Goal: Feedback & Contribution: Contribute content

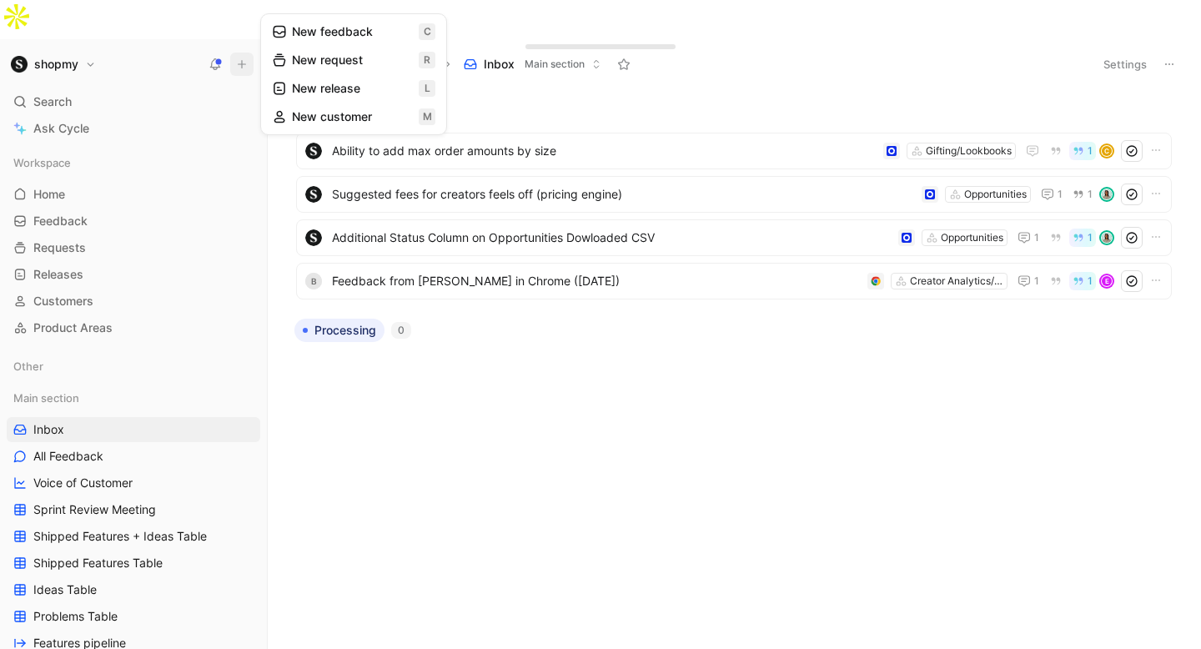
click at [318, 63] on button "New request r" at bounding box center [353, 60] width 178 height 28
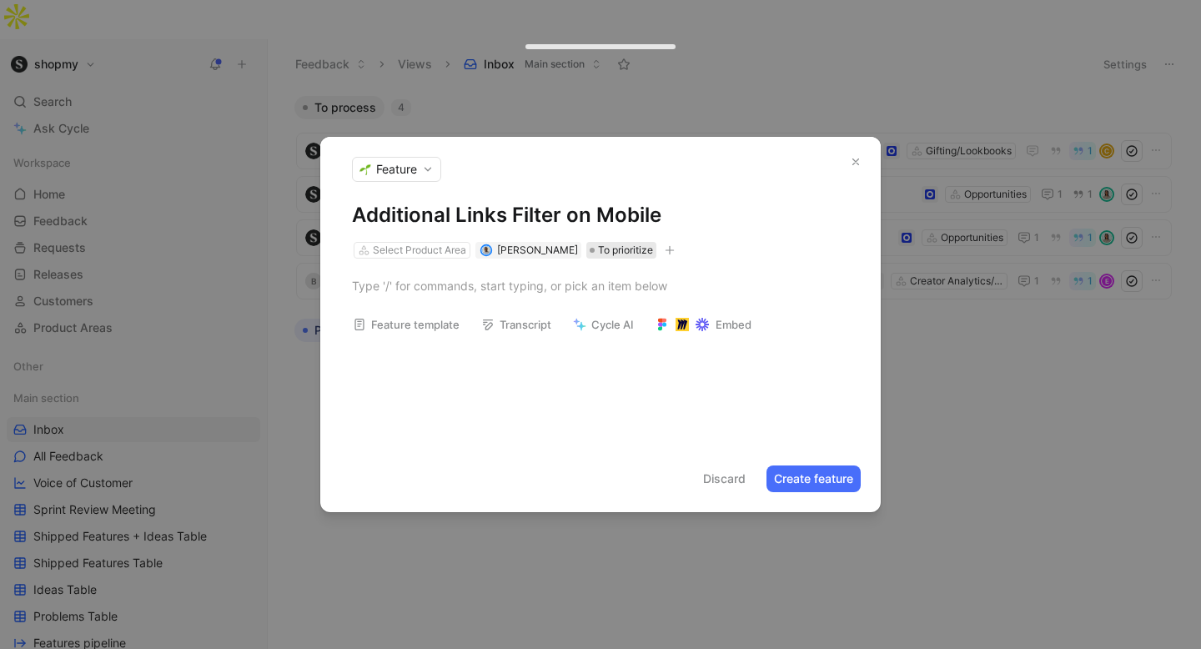
click at [598, 247] on span "To prioritize" at bounding box center [625, 250] width 55 height 17
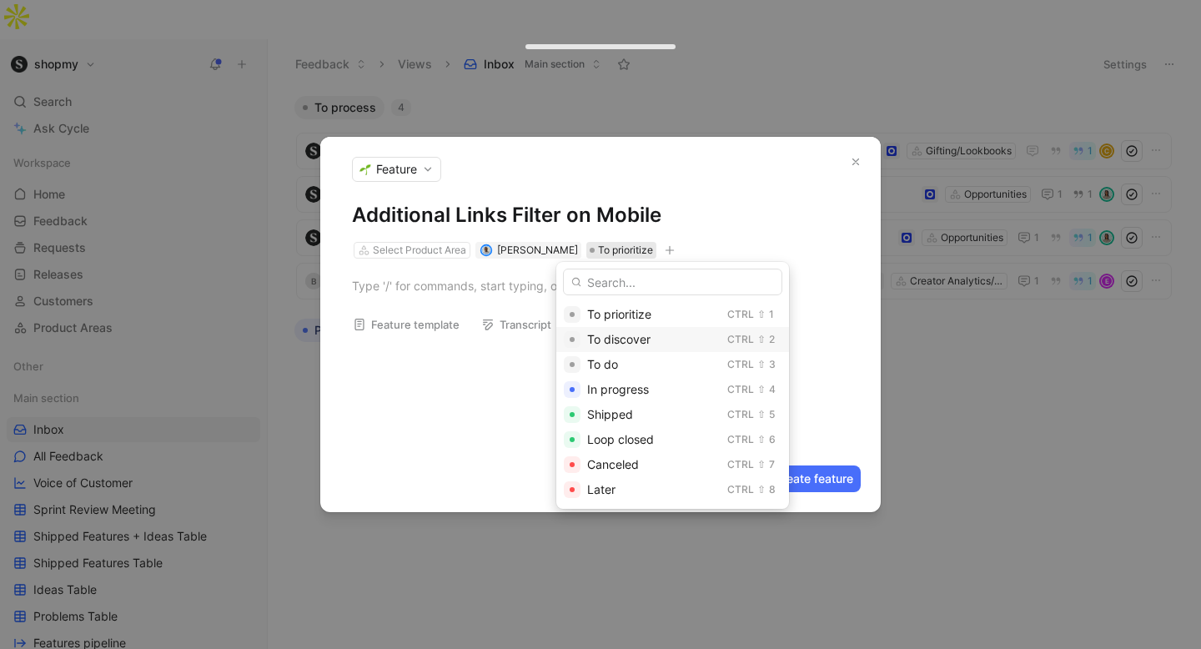
click at [622, 339] on span "To discover" at bounding box center [618, 339] width 63 height 14
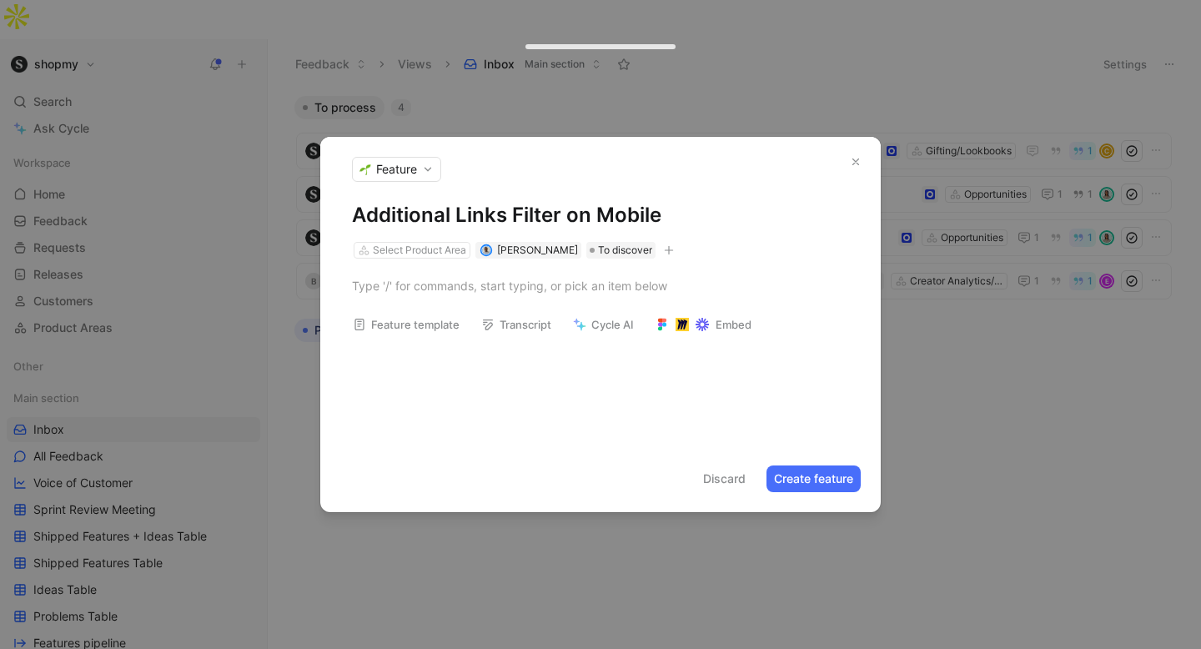
click at [432, 260] on div at bounding box center [600, 285] width 560 height 54
click at [429, 257] on div "Select Product Area" at bounding box center [419, 250] width 93 height 17
type input "links"
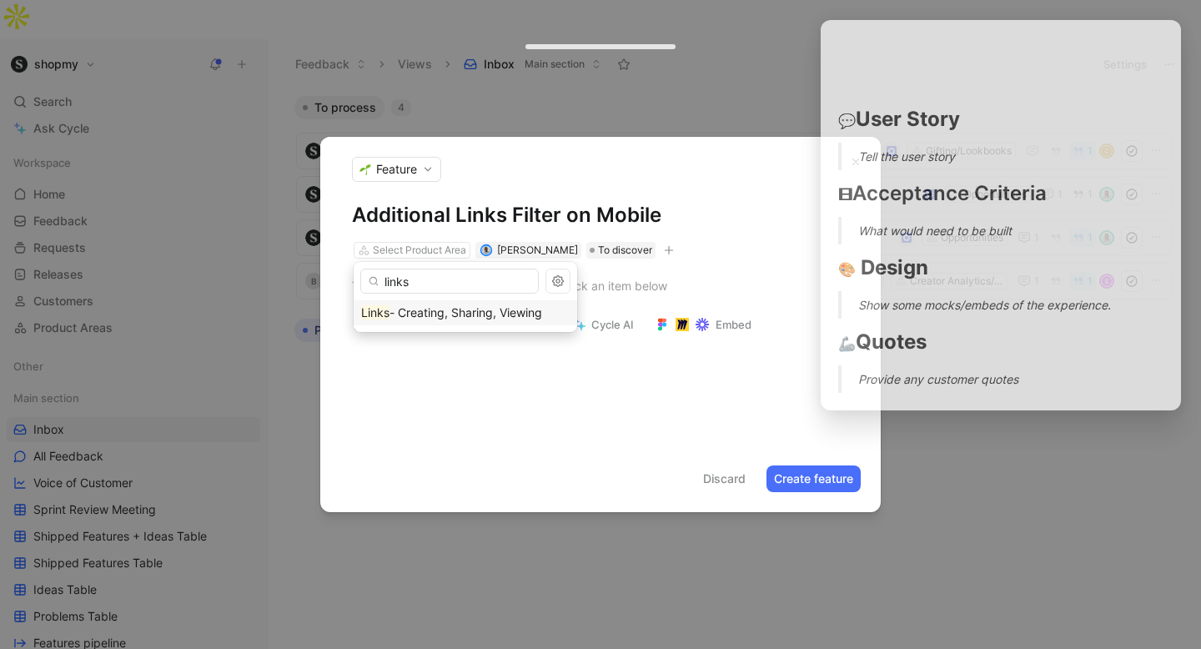
click at [432, 318] on span "- Creating, Sharing, Viewing" at bounding box center [465, 312] width 153 height 14
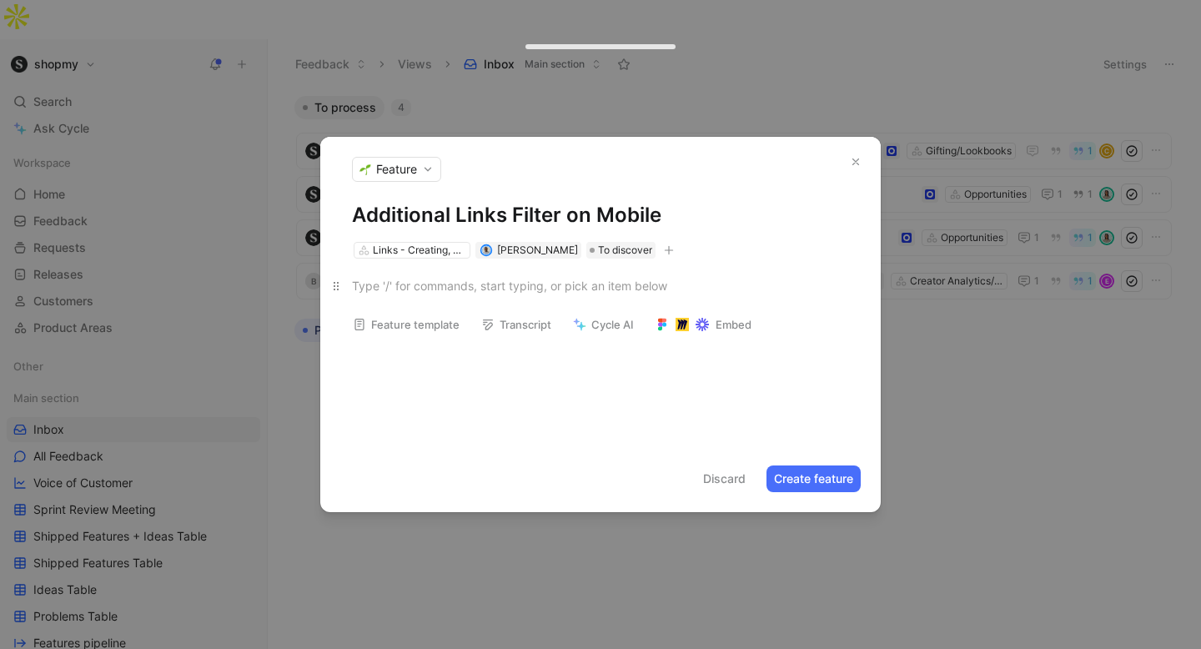
click at [389, 288] on div at bounding box center [600, 286] width 497 height 18
click at [413, 321] on button "Feature template" at bounding box center [406, 324] width 122 height 23
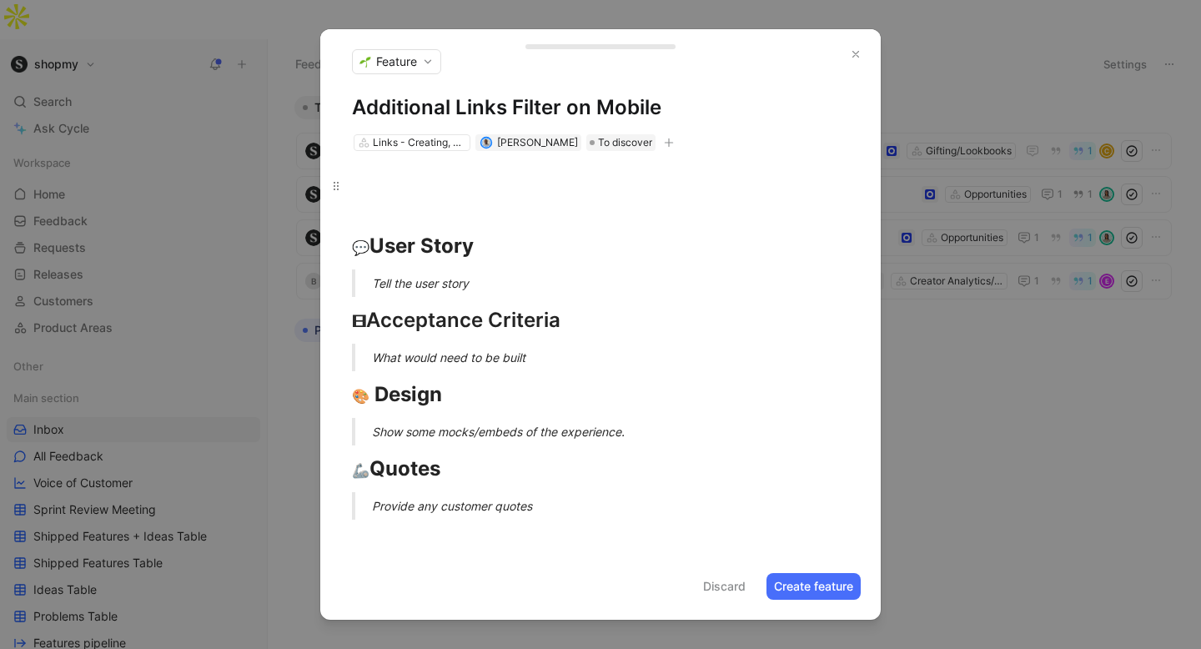
click at [387, 211] on div "💬 User Story" at bounding box center [600, 216] width 497 height 90
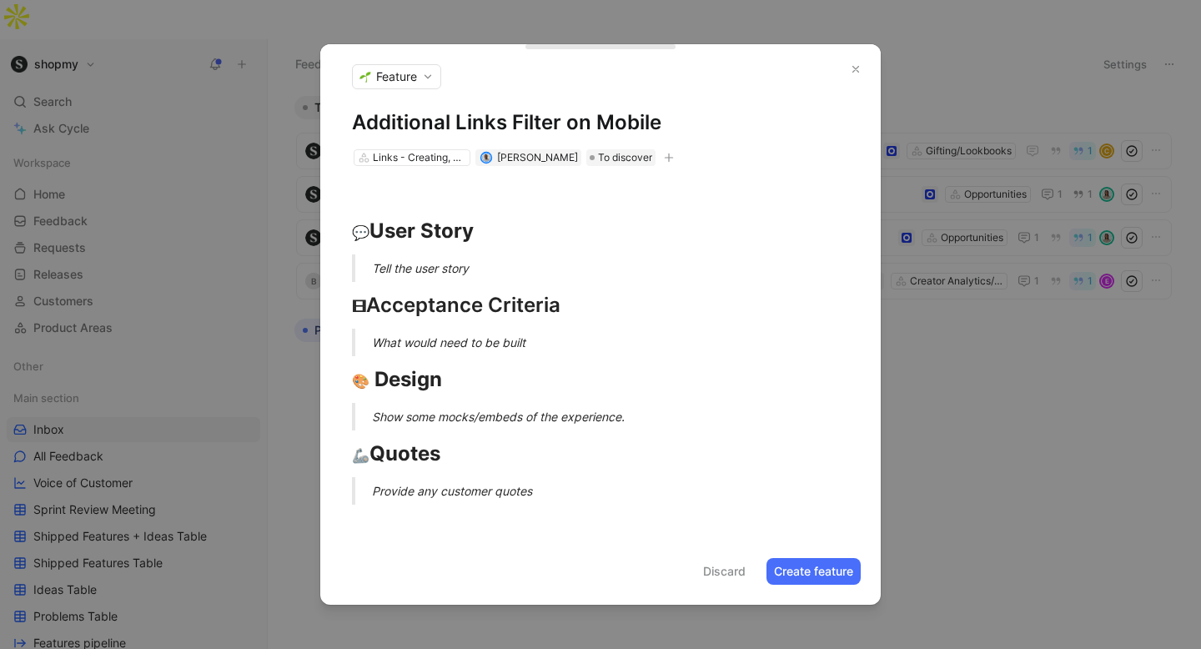
click at [394, 256] on p "Tell the user story" at bounding box center [620, 268] width 497 height 28
click at [390, 261] on div "Tell the user story" at bounding box center [620, 268] width 497 height 18
click at [380, 266] on div "Tell the user story" at bounding box center [620, 268] width 497 height 18
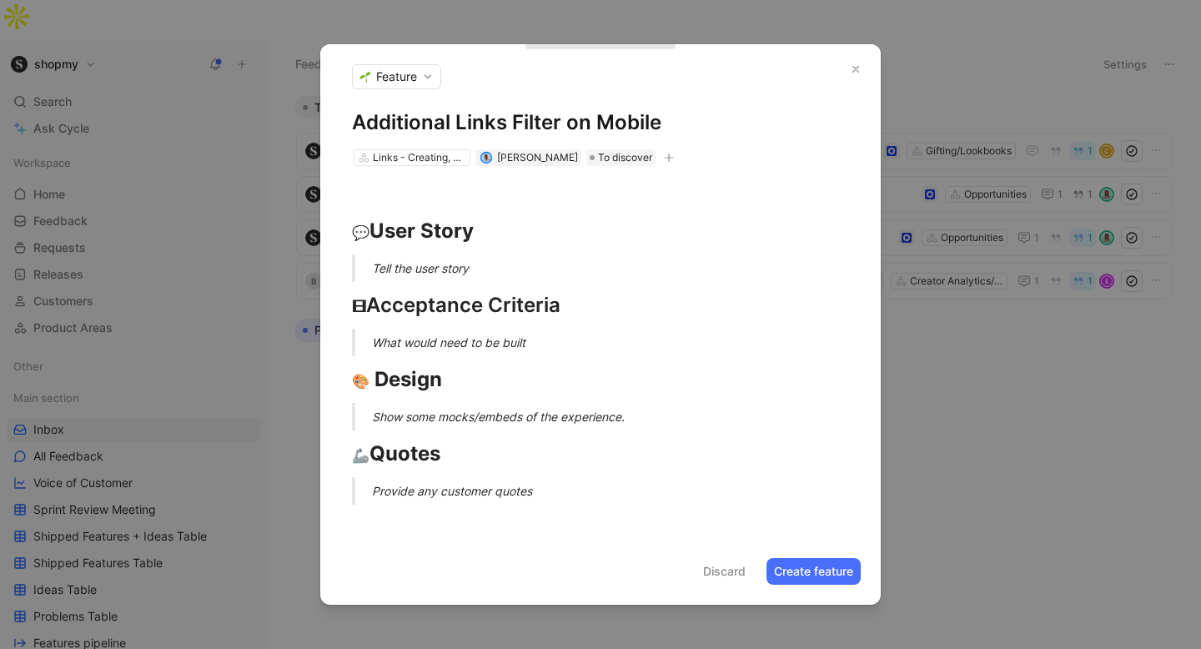
click at [380, 266] on div "Tell the user story" at bounding box center [620, 268] width 497 height 18
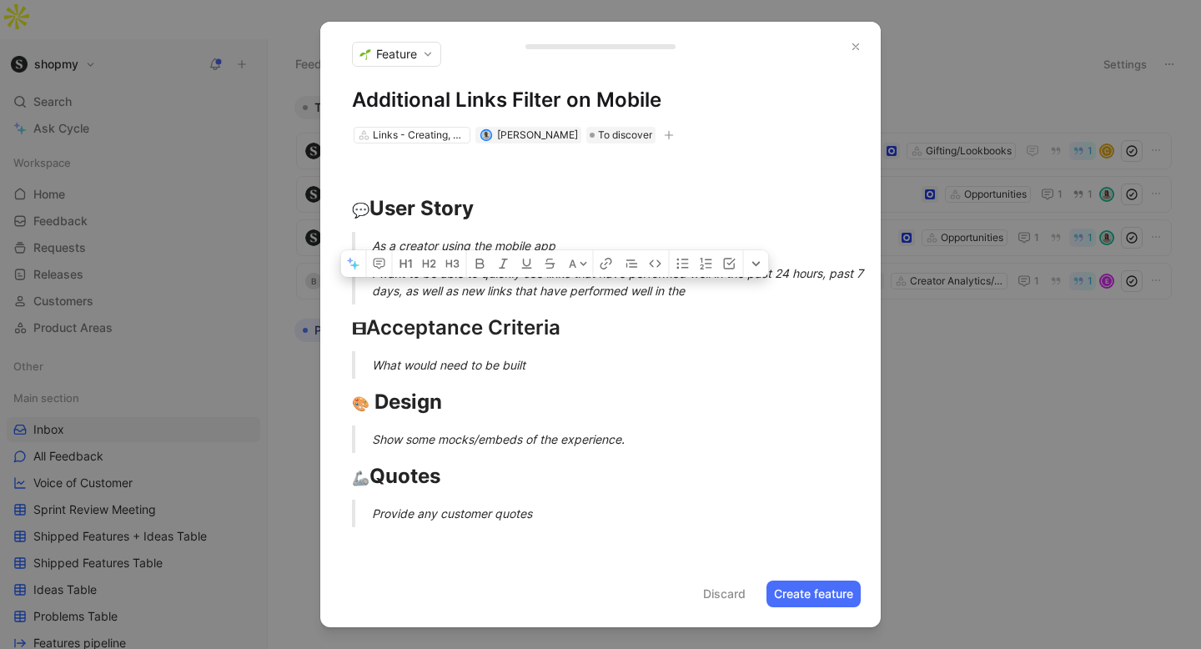
drag, startPoint x: 726, startPoint y: 296, endPoint x: 409, endPoint y: 288, distance: 317.7
click at [409, 288] on div "I want to be able to quickly see links that have performed well in the past 24 …" at bounding box center [620, 281] width 497 height 35
click at [830, 273] on div "I want to be able to quickly see links that have performed well in the past 24 …" at bounding box center [620, 281] width 497 height 35
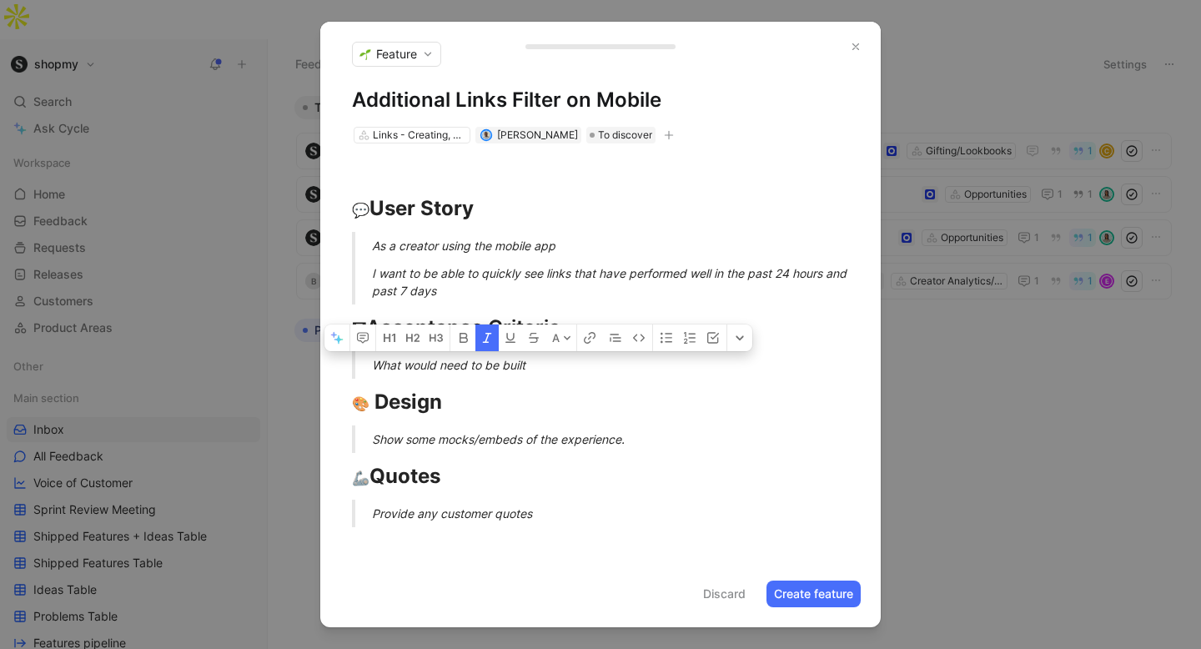
drag, startPoint x: 535, startPoint y: 364, endPoint x: 353, endPoint y: 361, distance: 182.6
click at [353, 361] on blockquote "What would need to be built" at bounding box center [600, 365] width 560 height 28
click at [503, 364] on em "What would need to be built" at bounding box center [448, 365] width 153 height 14
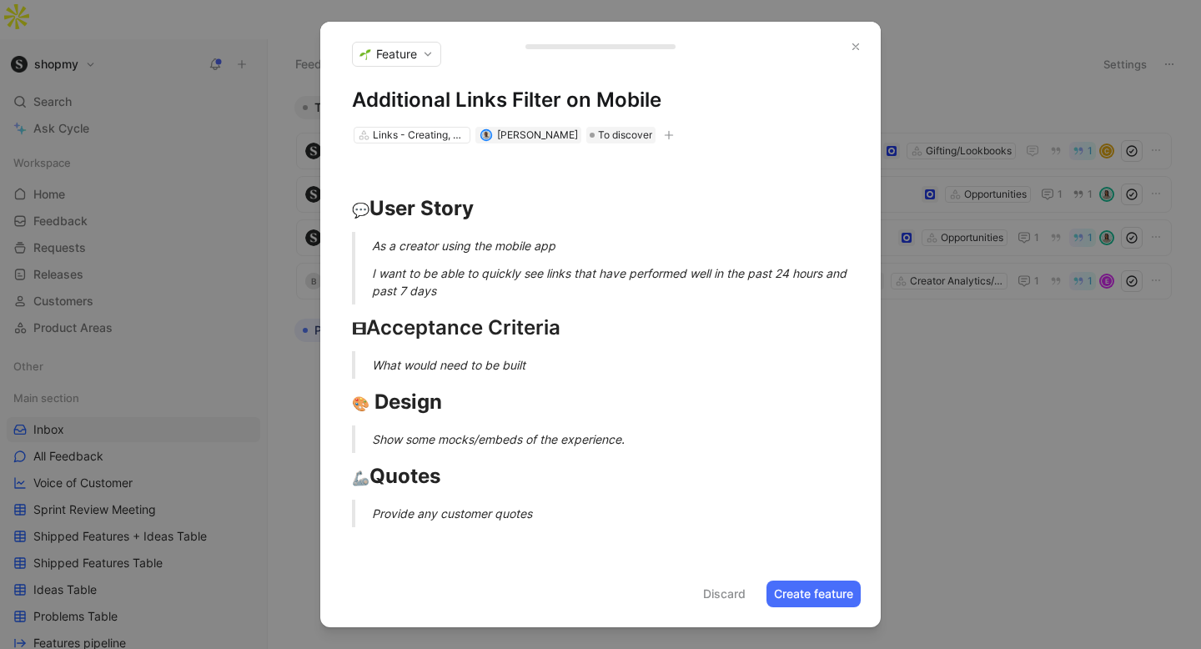
click at [503, 364] on em "What would need to be built" at bounding box center [448, 365] width 153 height 14
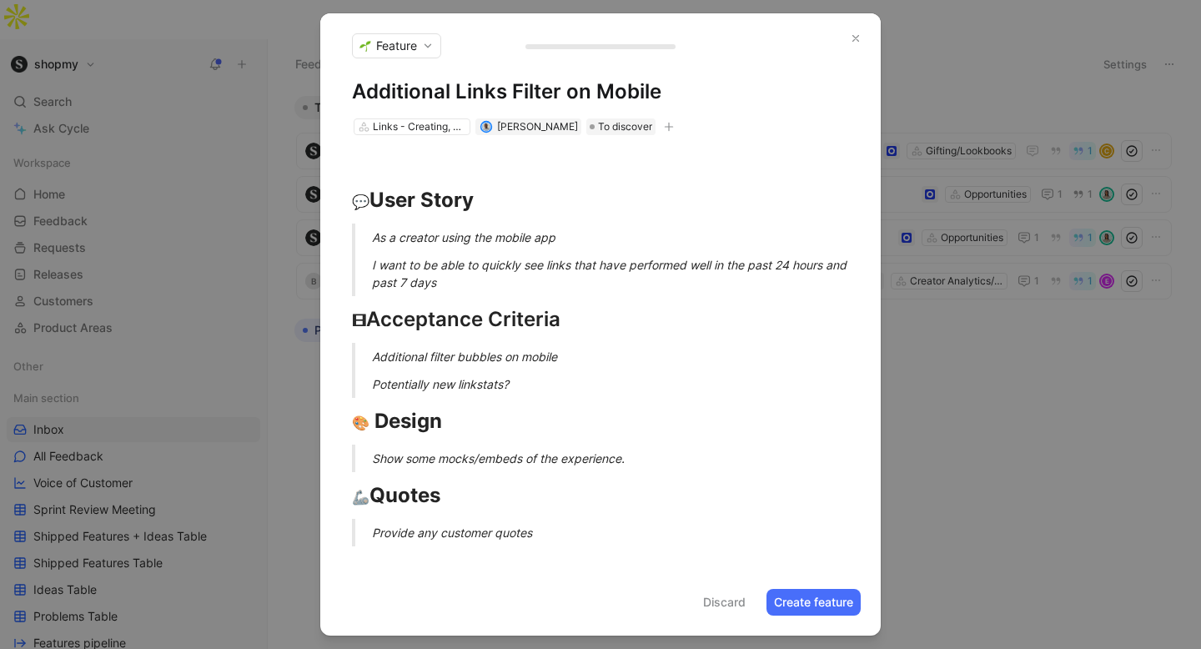
scroll to position [12, 0]
